Goal: Information Seeking & Learning: Learn about a topic

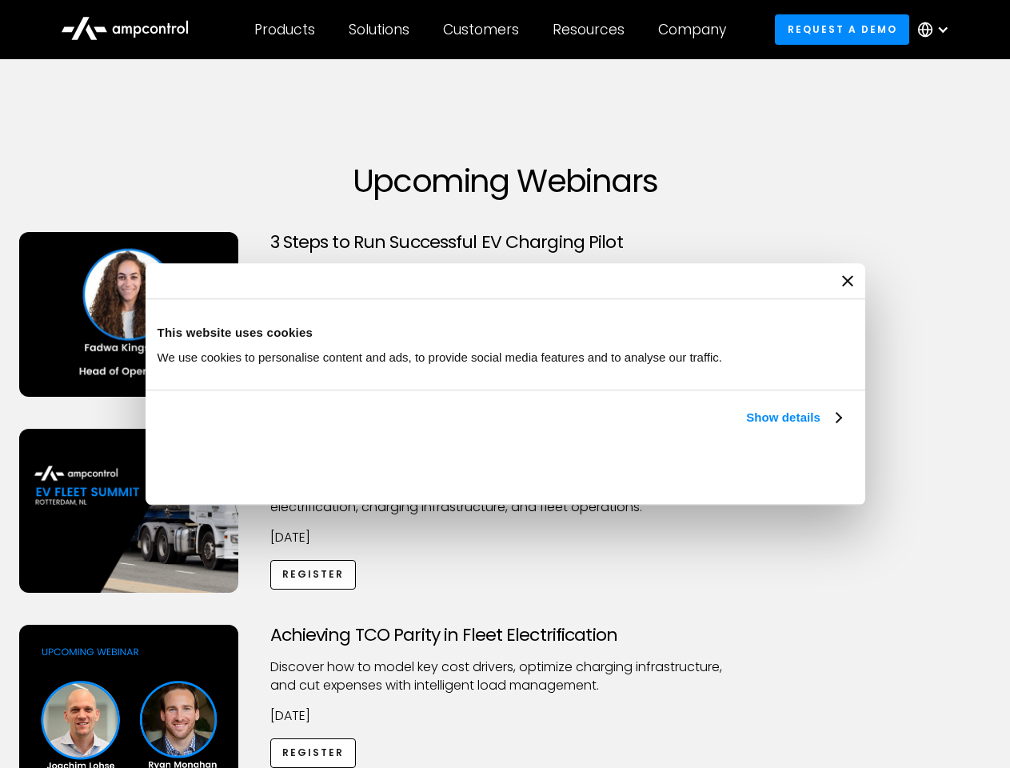
click at [746, 427] on link "Show details" at bounding box center [793, 417] width 94 height 19
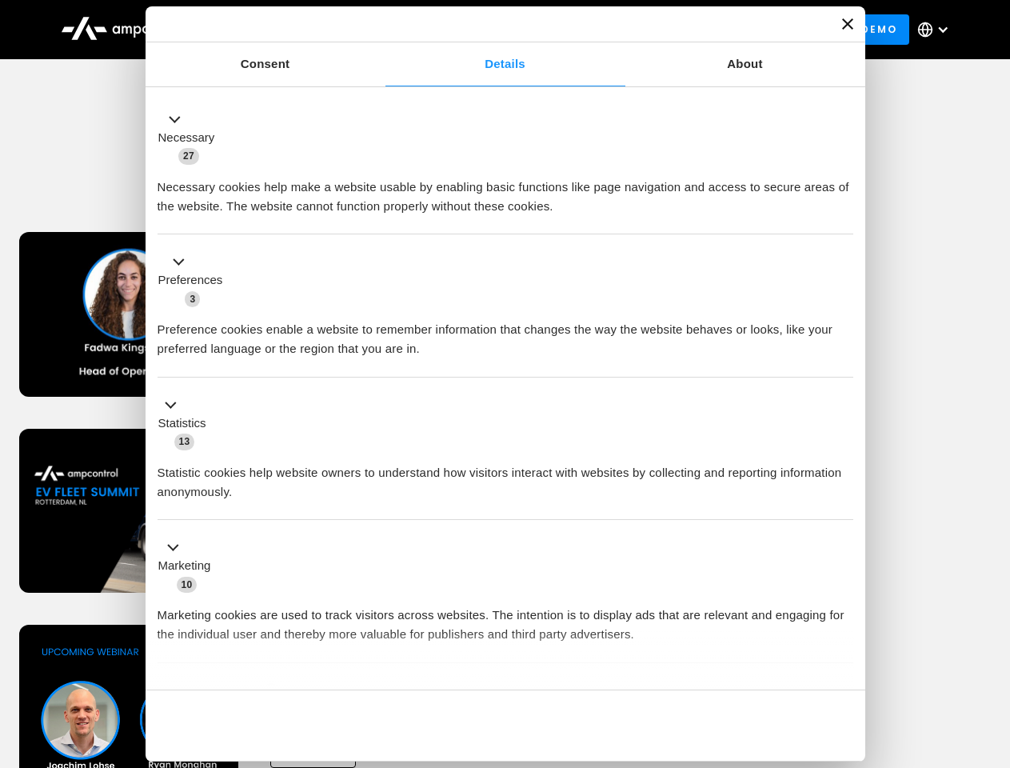
click at [843, 216] on div "Necessary cookies help make a website usable by enabling basic functions like p…" at bounding box center [506, 191] width 696 height 50
click at [993, 645] on div "Achieving TCO Parity in Fleet Electrification Discover how to model key cost dr…" at bounding box center [505, 750] width 1005 height 251
click at [492, 30] on div "Customers" at bounding box center [481, 30] width 76 height 18
click at [284, 30] on div "Products" at bounding box center [284, 30] width 61 height 18
click at [380, 30] on div "Solutions" at bounding box center [379, 30] width 61 height 18
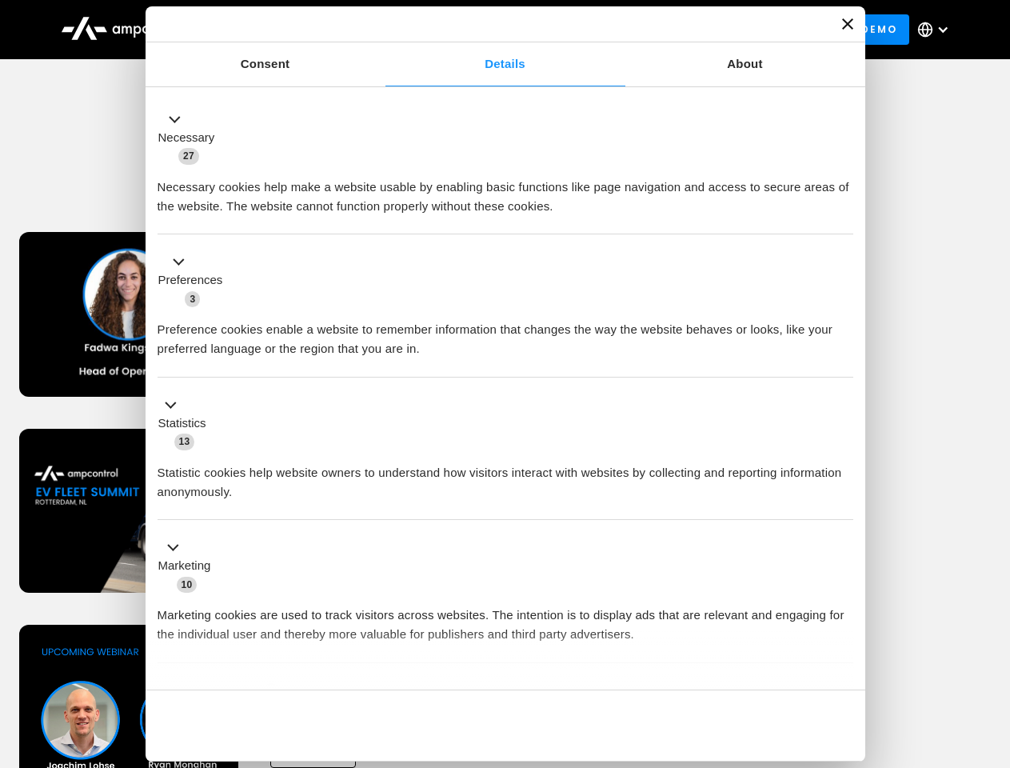
click at [484, 30] on div "Customers" at bounding box center [481, 30] width 76 height 18
click at [592, 30] on div "Resources" at bounding box center [589, 30] width 72 height 18
click at [698, 30] on div "Company" at bounding box center [692, 30] width 68 height 18
click at [938, 30] on div at bounding box center [943, 29] width 13 height 13
